Goal: Obtain resource: Obtain resource

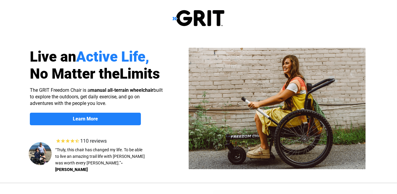
select select "US"
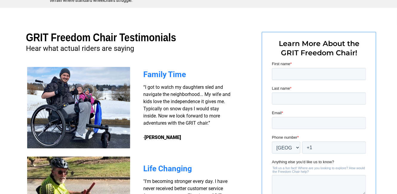
scroll to position [409, 0]
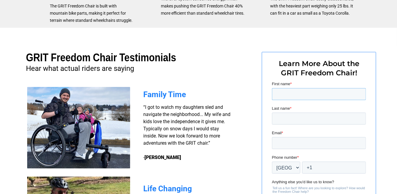
click at [280, 95] on input "First name *" at bounding box center [318, 94] width 94 height 12
type input "[PERSON_NAME]"
click at [297, 118] on input "Last name *" at bounding box center [318, 118] width 94 height 12
type input "LeCavalier"
click at [293, 142] on input "Email *" at bounding box center [318, 143] width 94 height 12
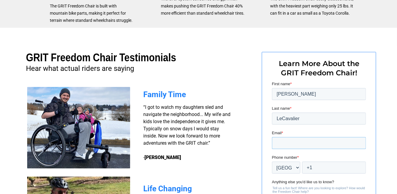
type input "[EMAIL_ADDRESS][DOMAIN_NAME]"
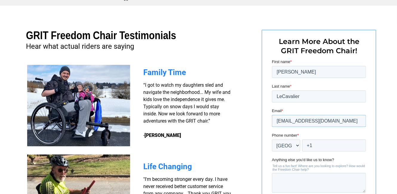
scroll to position [439, 0]
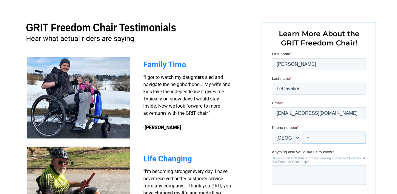
click at [320, 137] on input "+1" at bounding box center [333, 137] width 64 height 12
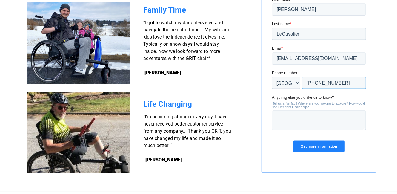
scroll to position [498, 0]
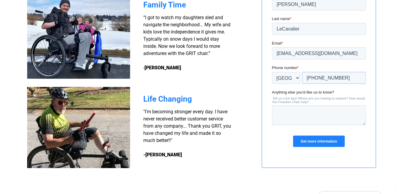
type input "+1 3036193819"
click at [318, 140] on input "Get more information" at bounding box center [318, 140] width 51 height 11
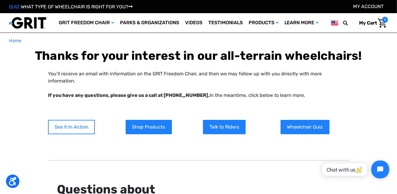
click at [82, 120] on link "See It In Action" at bounding box center [71, 127] width 47 height 14
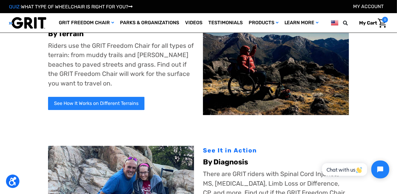
scroll to position [30, 0]
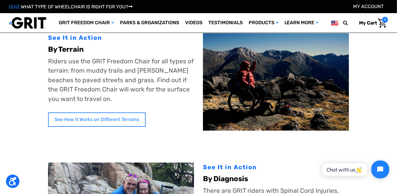
click at [121, 118] on link "See How It Works on Different Terrains" at bounding box center [97, 119] width 98 height 14
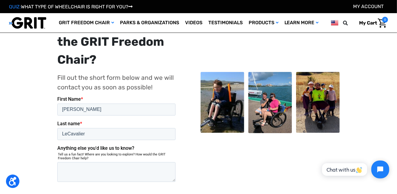
scroll to position [656, 0]
